Goal: Check status: Check status

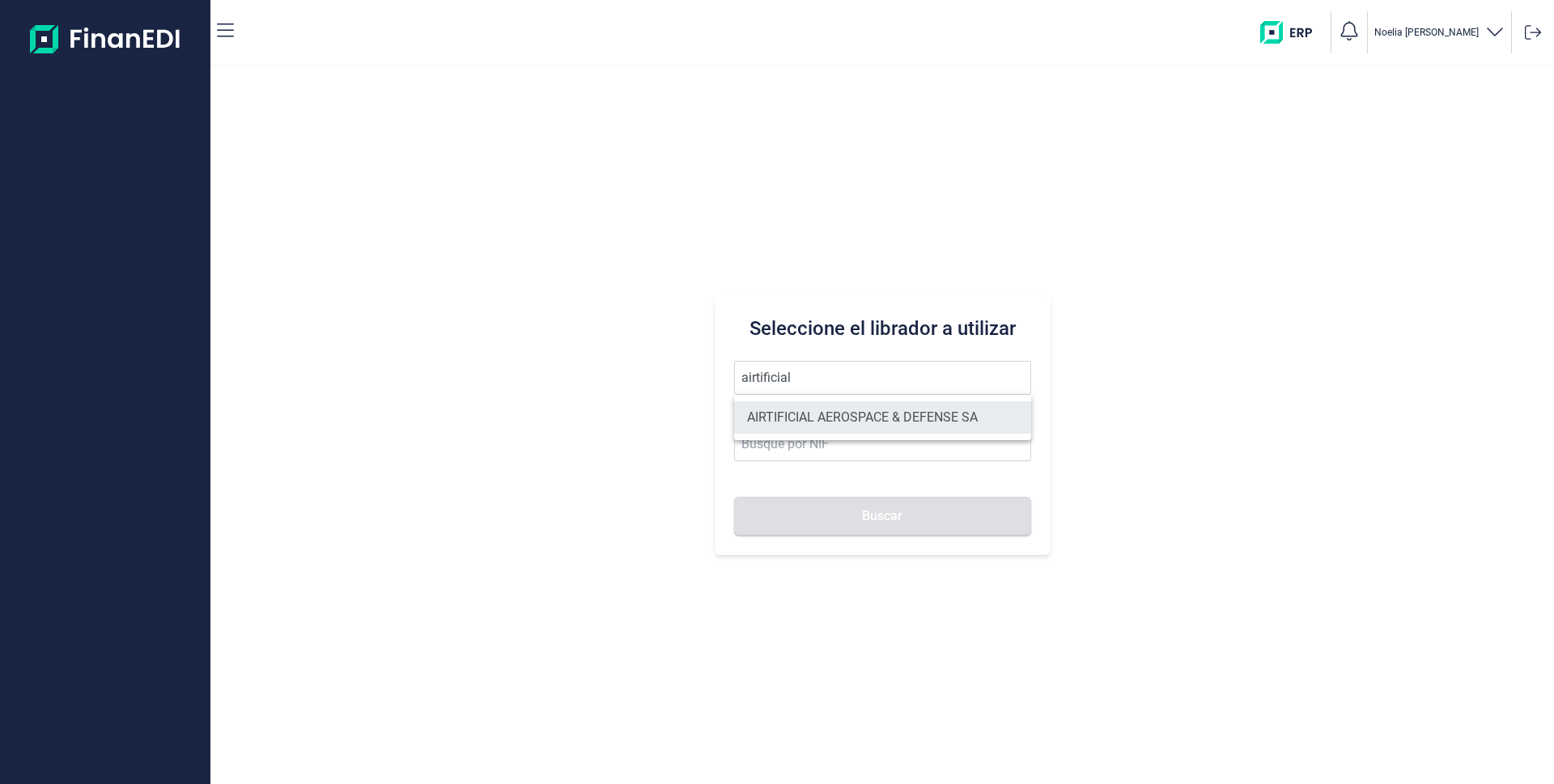
click at [813, 413] on li "AIRTIFICIAL AEROSPACE & DEFENSE SA" at bounding box center [882, 418] width 297 height 33
type input "AIRTIFICIAL AEROSPACE & DEFENSE SA"
type input "A72309149"
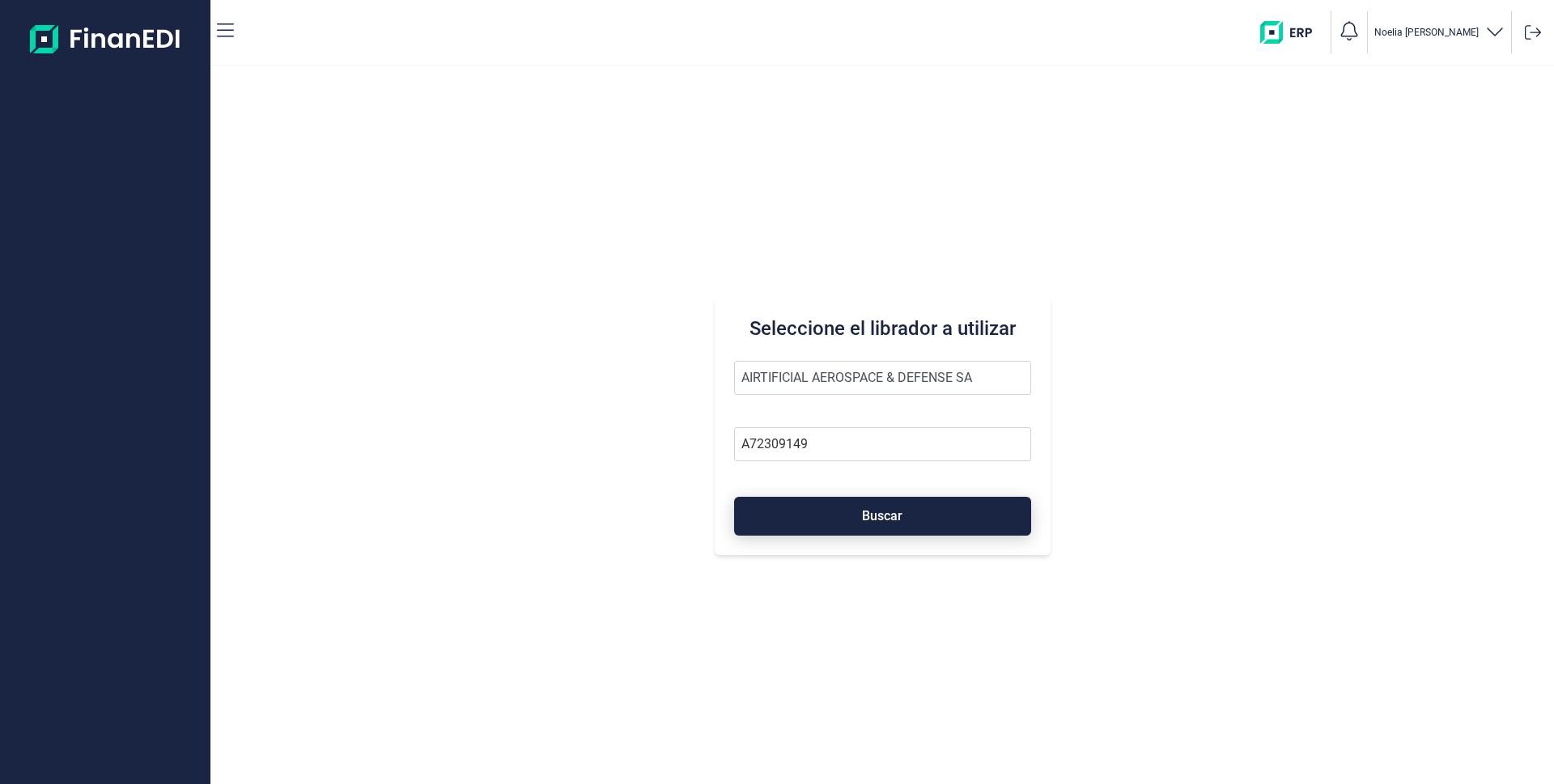
click at [834, 506] on button "Buscar" at bounding box center [882, 516] width 297 height 39
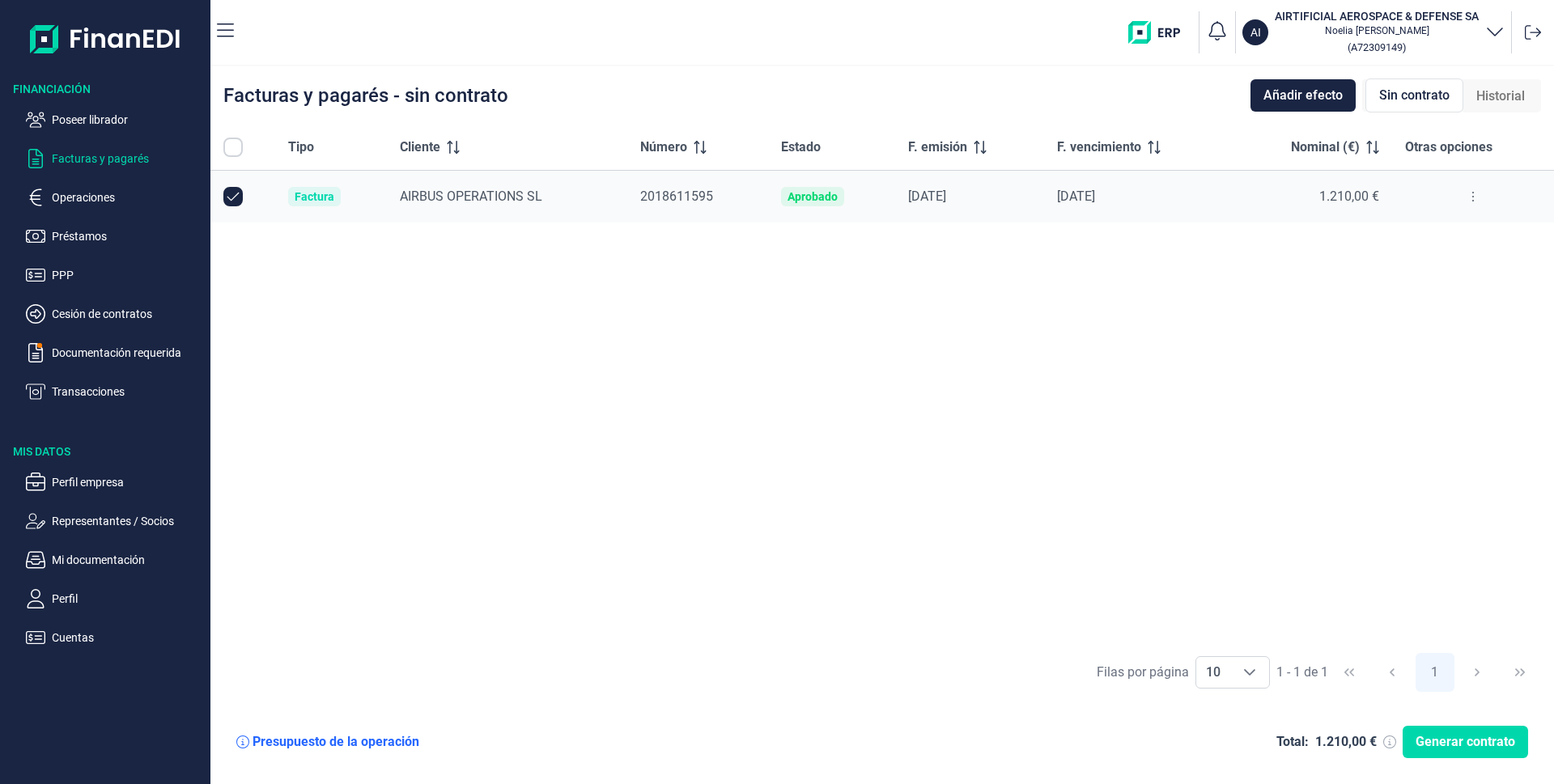
checkbox input "true"
